Goal: Transaction & Acquisition: Purchase product/service

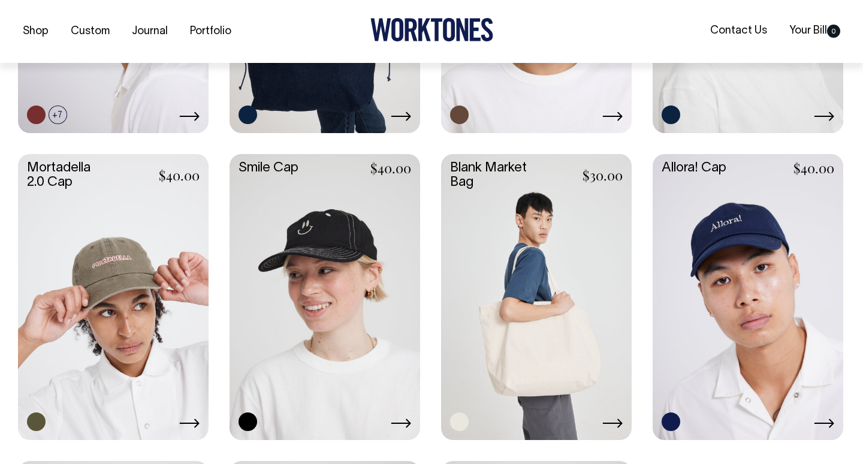
scroll to position [733, 0]
click at [513, 362] on link at bounding box center [536, 294] width 191 height 283
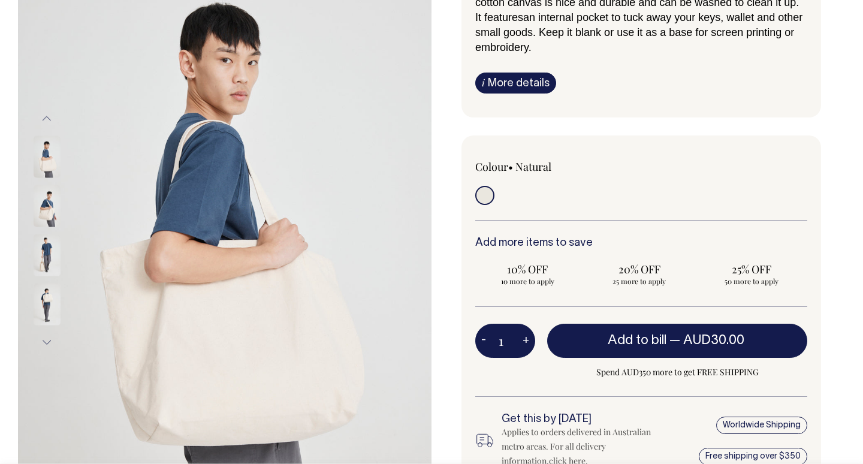
click at [40, 211] on img at bounding box center [47, 206] width 27 height 42
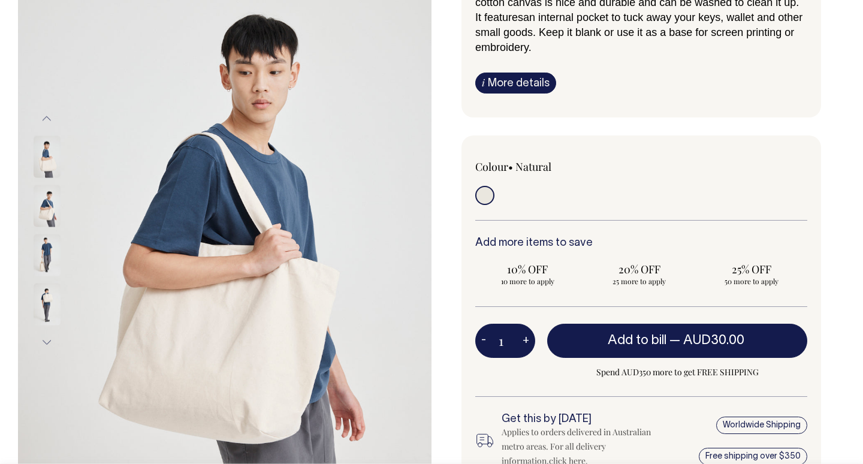
scroll to position [143, 0]
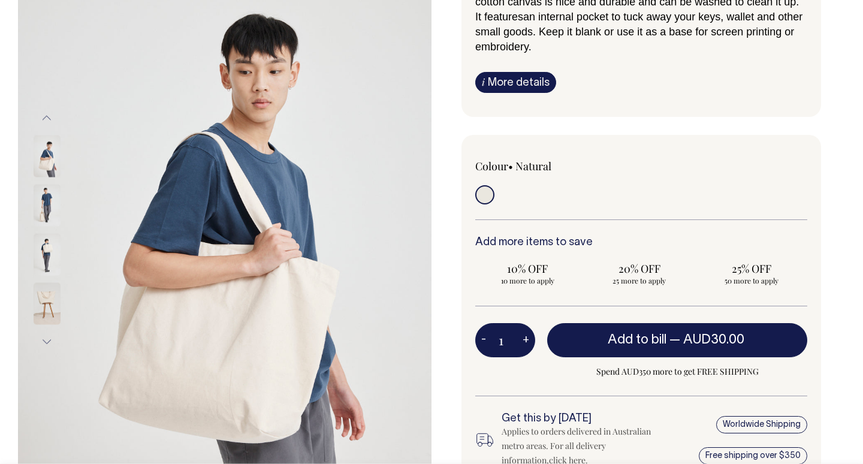
click at [44, 248] on img at bounding box center [47, 254] width 27 height 42
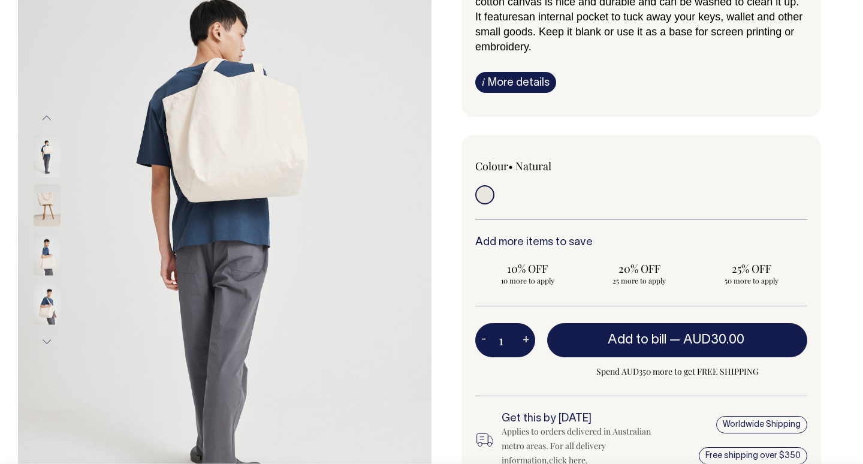
click at [46, 269] on img at bounding box center [47, 254] width 27 height 42
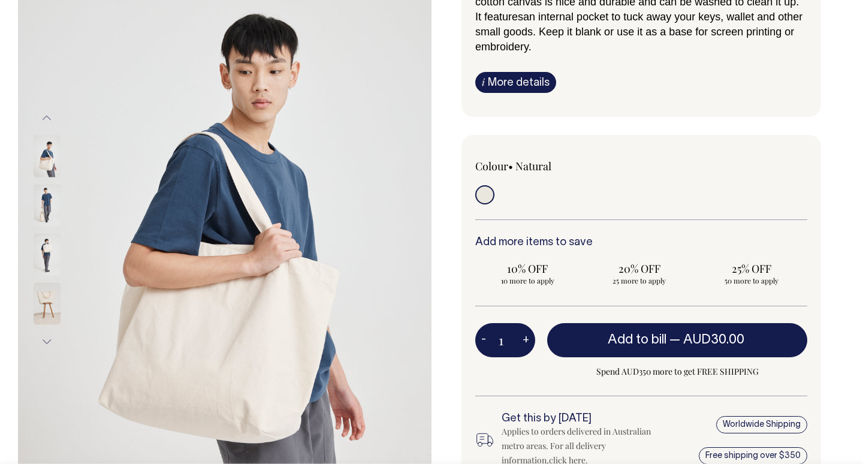
click at [44, 294] on img at bounding box center [47, 303] width 27 height 42
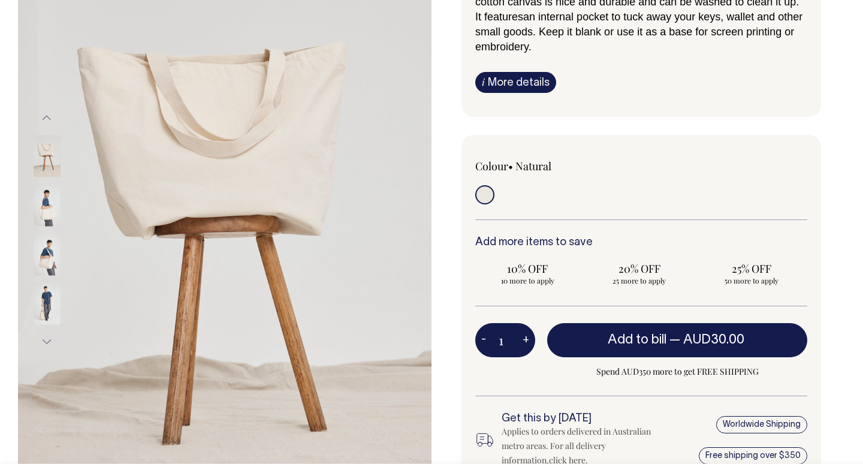
click at [48, 265] on img at bounding box center [47, 254] width 27 height 42
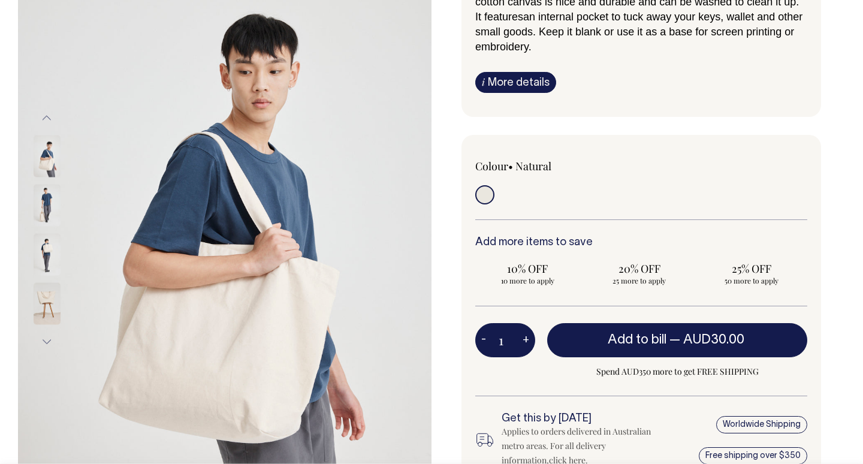
click at [49, 216] on div at bounding box center [63, 204] width 60 height 49
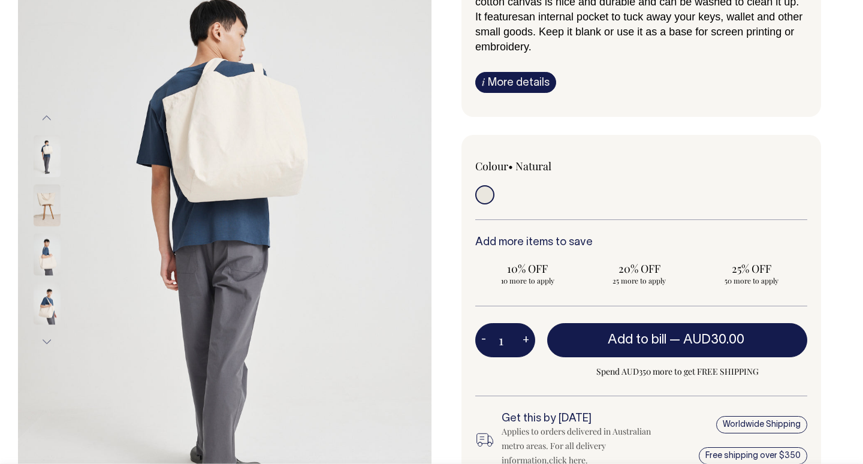
click at [41, 158] on img at bounding box center [47, 156] width 27 height 42
click at [47, 112] on button "Previous" at bounding box center [47, 118] width 18 height 27
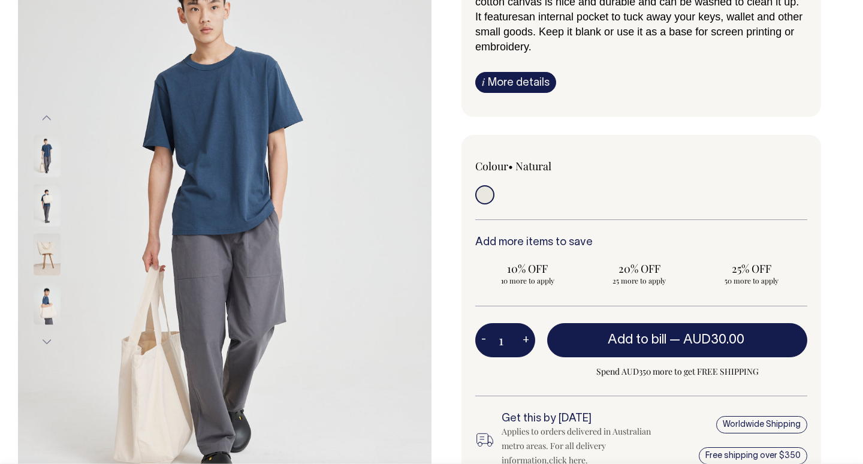
click at [49, 239] on img at bounding box center [47, 254] width 27 height 42
click at [41, 297] on img at bounding box center [47, 303] width 27 height 42
click at [46, 304] on img at bounding box center [47, 303] width 27 height 42
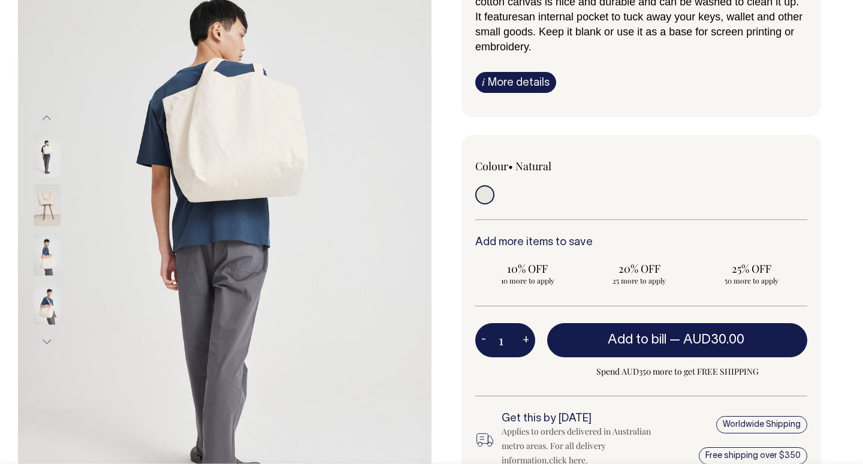
click at [47, 344] on button "Next" at bounding box center [47, 341] width 18 height 27
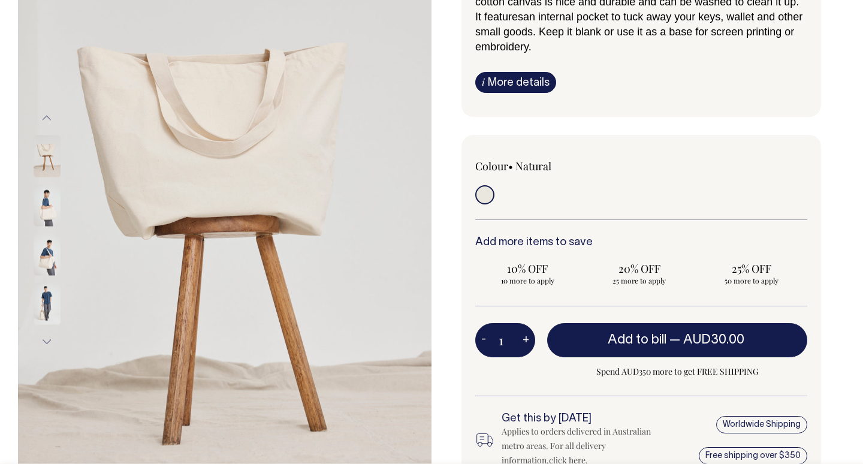
click at [47, 264] on img at bounding box center [47, 254] width 27 height 42
click at [46, 307] on img at bounding box center [47, 303] width 27 height 42
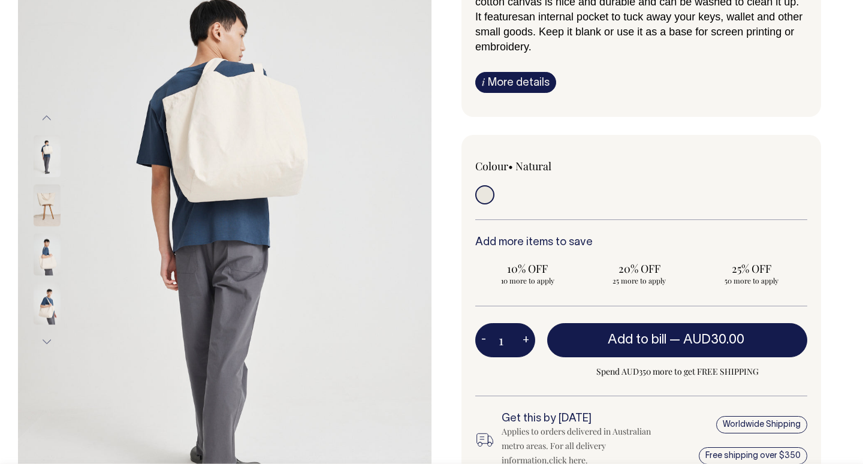
click at [46, 340] on button "Next" at bounding box center [47, 341] width 18 height 27
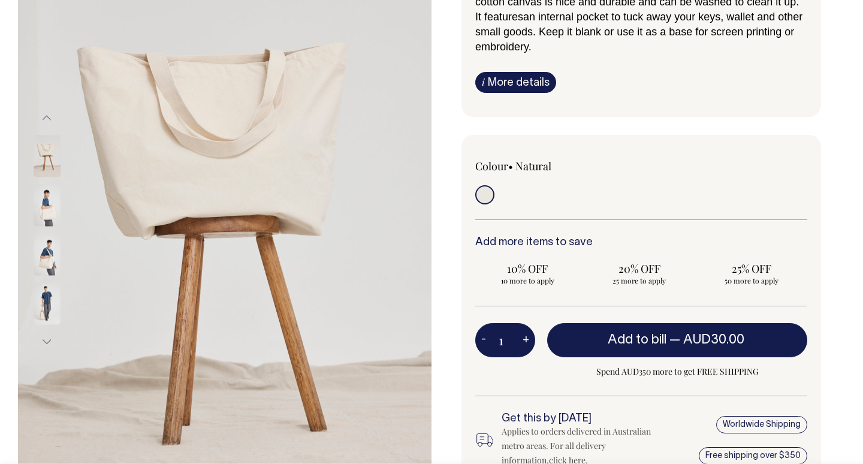
click at [46, 339] on button "Next" at bounding box center [47, 341] width 18 height 27
